Goal: Navigation & Orientation: Find specific page/section

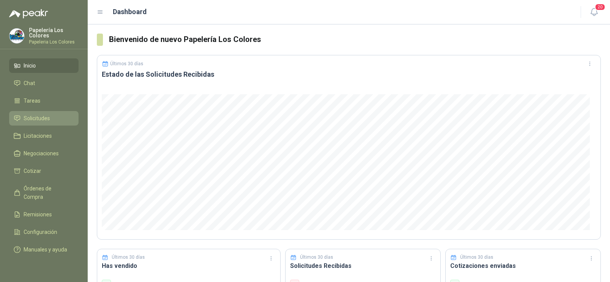
click at [33, 119] on span "Solicitudes" at bounding box center [37, 118] width 26 height 8
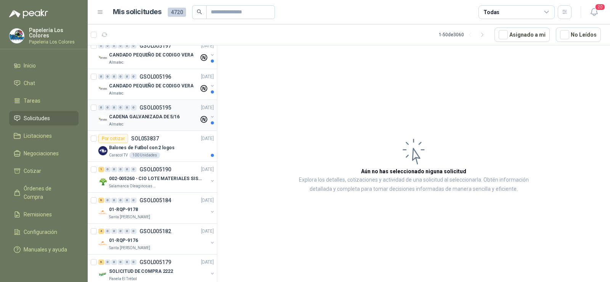
scroll to position [76, 0]
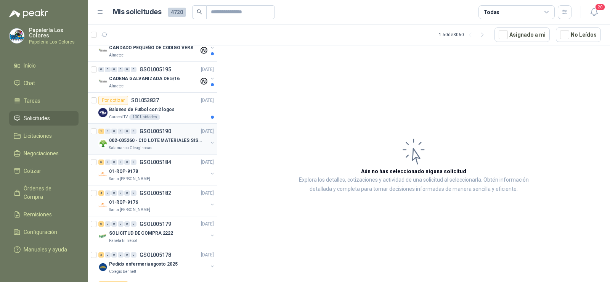
click at [125, 142] on p "002-005260 - CIO LOTE MATERIALES SISTEMA HIDRAULIC" at bounding box center [156, 140] width 95 height 7
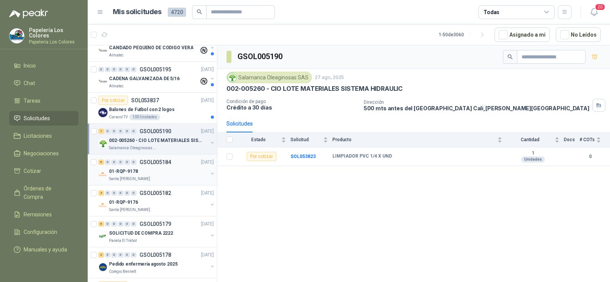
click at [132, 170] on p "01-RQP-9178" at bounding box center [123, 171] width 29 height 7
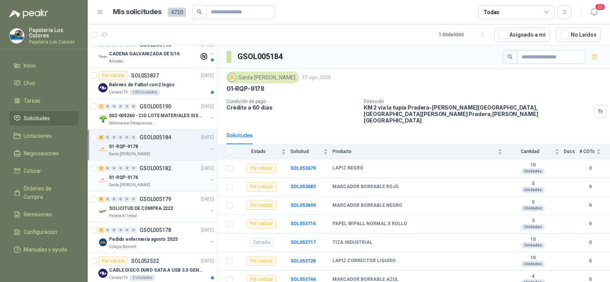
scroll to position [114, 0]
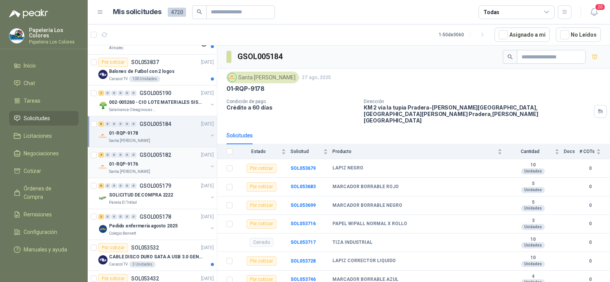
click at [132, 170] on p "Santa [PERSON_NAME]" at bounding box center [129, 172] width 41 height 6
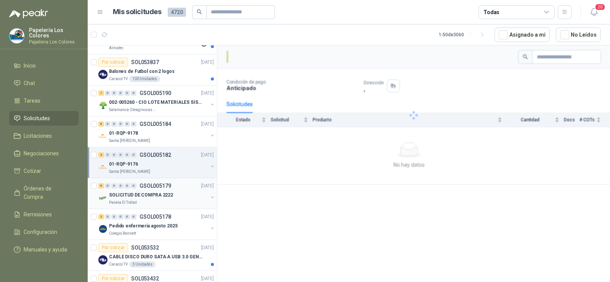
click at [133, 193] on p "SOLICITUD DE COMPRA 2222" at bounding box center [141, 194] width 64 height 7
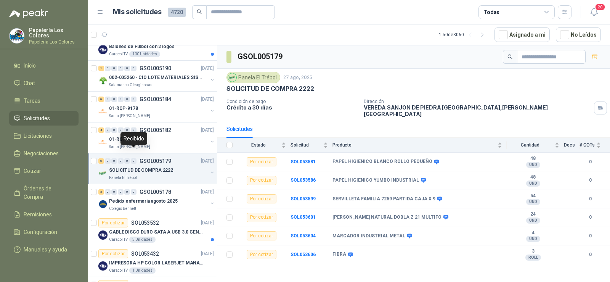
scroll to position [152, 0]
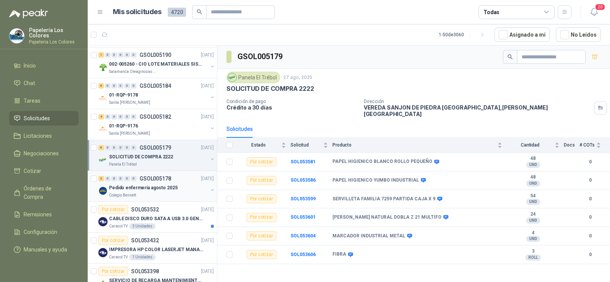
click at [135, 187] on p "Pedido enfermería agosto 2025" at bounding box center [143, 187] width 69 height 7
